Goal: Find specific page/section: Find specific page/section

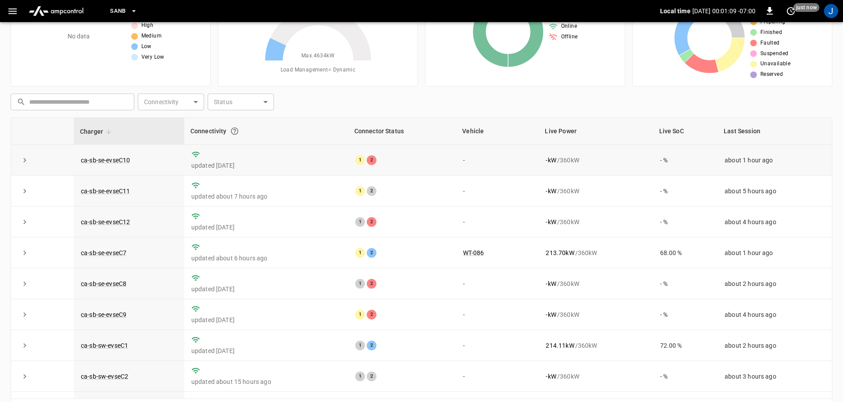
scroll to position [1, 0]
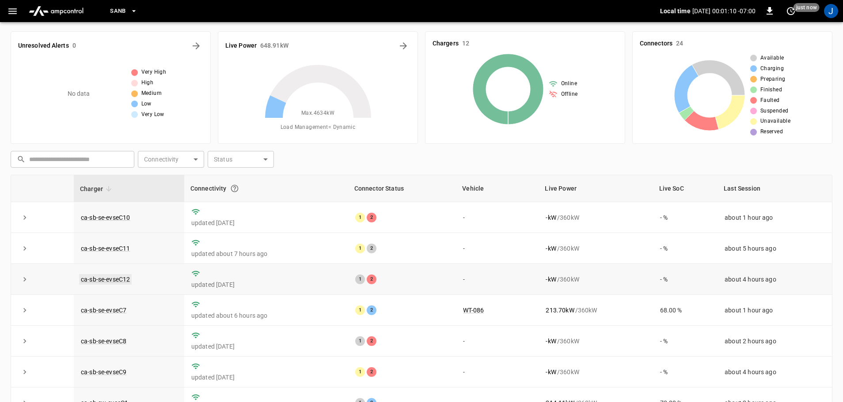
click at [105, 279] on link "ca-sb-se-evseC12" at bounding box center [105, 279] width 53 height 11
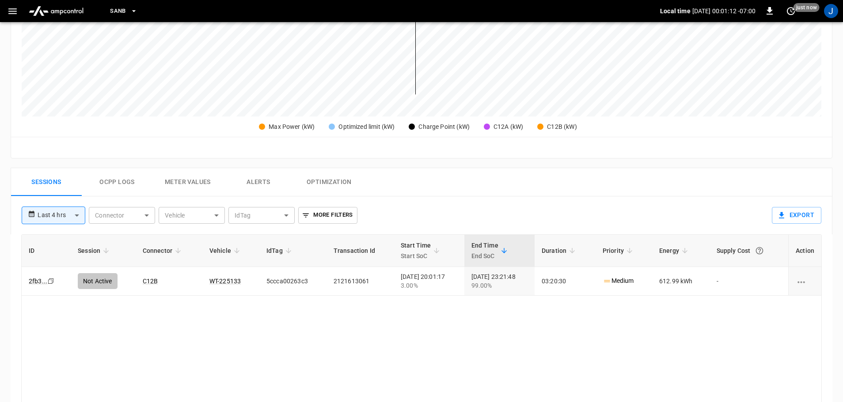
scroll to position [309, 0]
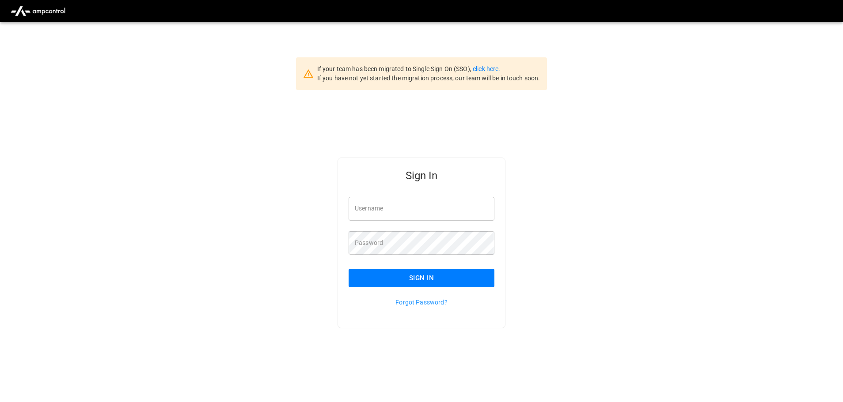
type input "**********"
click at [422, 213] on input "**********" at bounding box center [421, 208] width 146 height 23
click at [412, 281] on button "Sign In" at bounding box center [421, 278] width 146 height 19
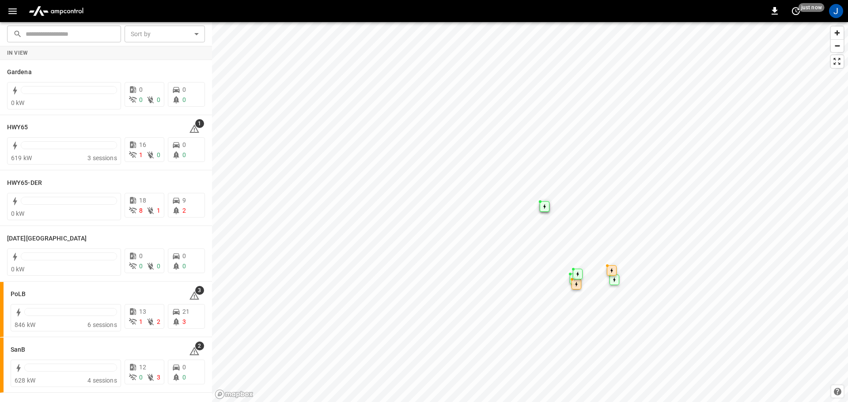
click at [12, 11] on icon "button" at bounding box center [12, 11] width 8 height 6
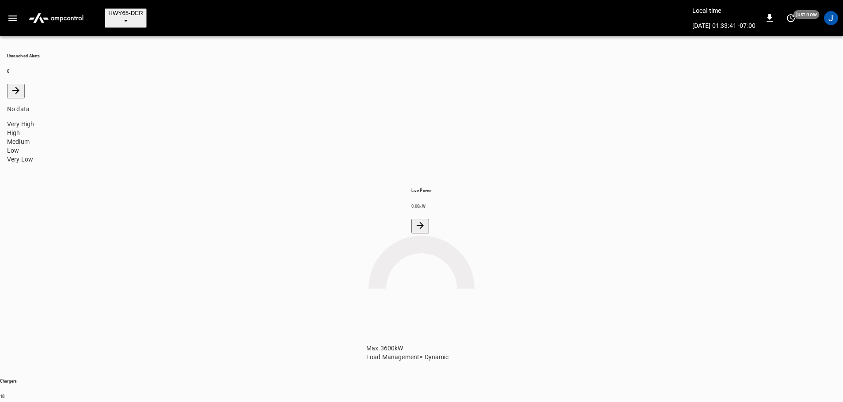
click at [145, 9] on button "HWY65-DER" at bounding box center [126, 17] width 42 height 19
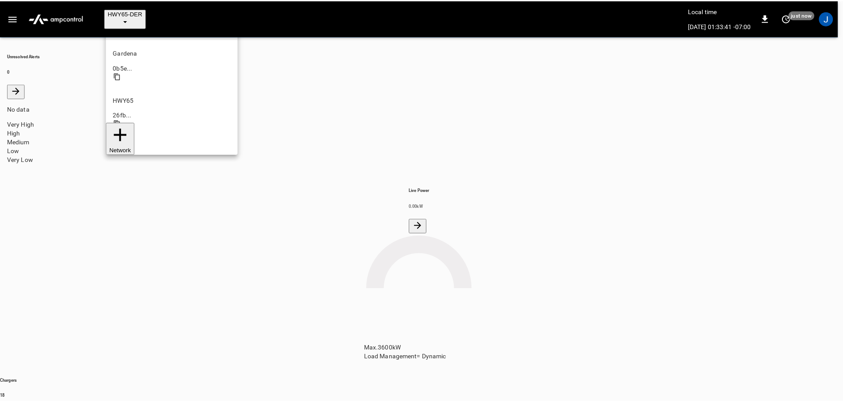
scroll to position [31, 0]
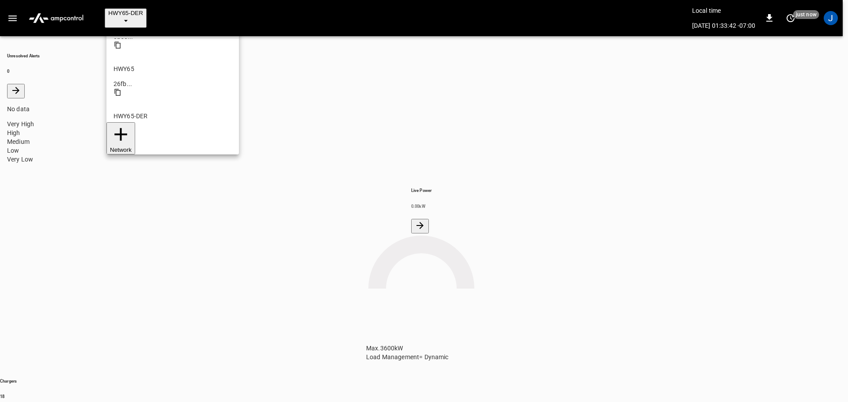
click at [124, 301] on p "SanB" at bounding box center [173, 305] width 118 height 9
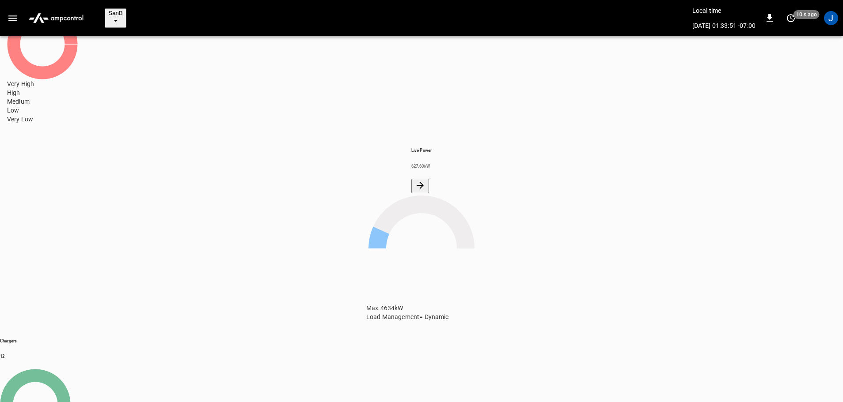
scroll to position [0, 0]
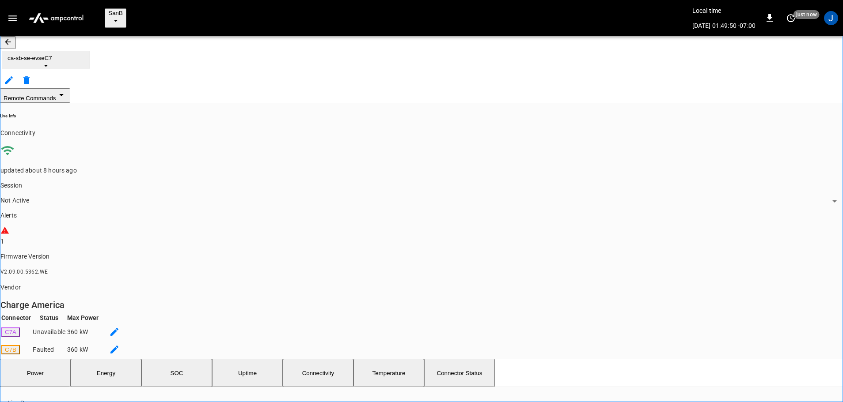
click at [15, 39] on button "button" at bounding box center [8, 42] width 16 height 13
